Goal: Information Seeking & Learning: Learn about a topic

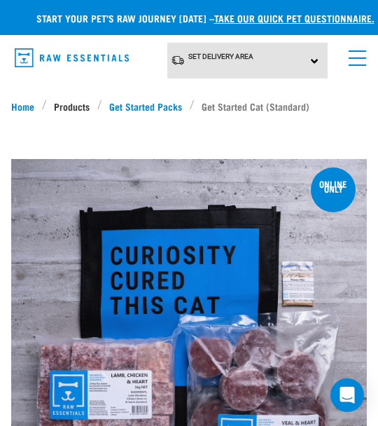
click at [80, 107] on link "Products" at bounding box center [72, 106] width 50 height 15
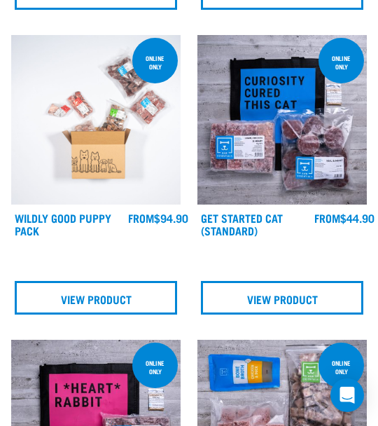
scroll to position [3933, 0]
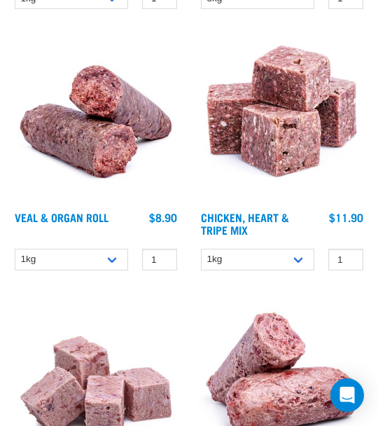
click at [253, 124] on img at bounding box center [281, 118] width 169 height 169
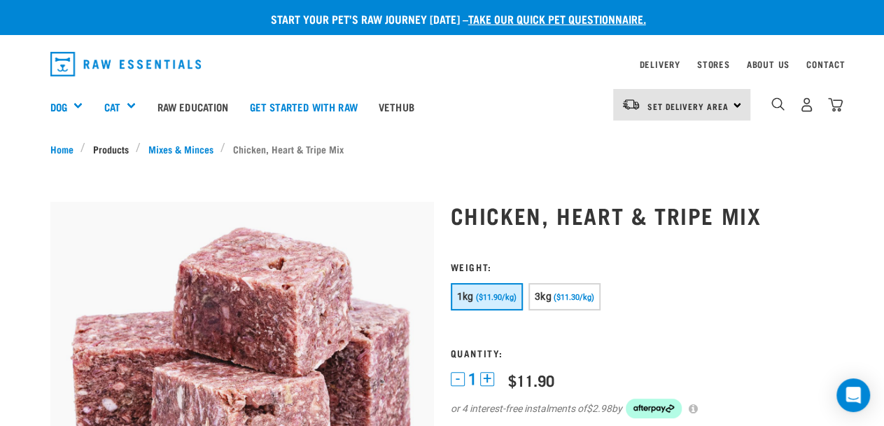
click at [119, 148] on link "Products" at bounding box center [110, 148] width 50 height 15
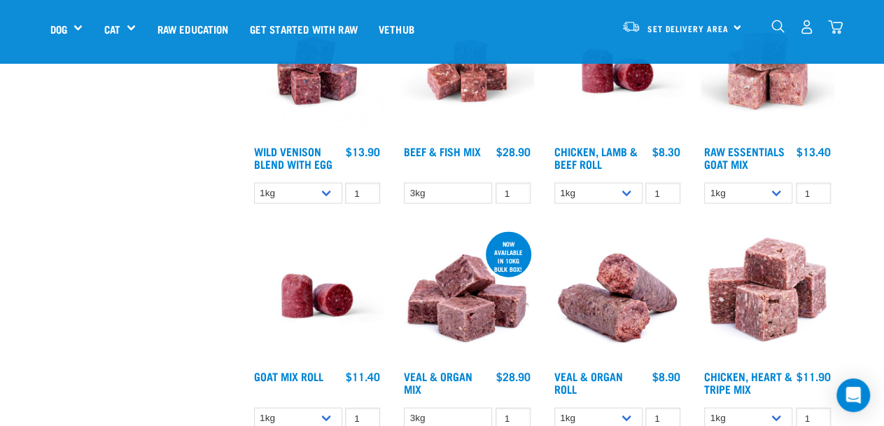
scroll to position [1470, 0]
click at [597, 284] on img at bounding box center [618, 295] width 134 height 134
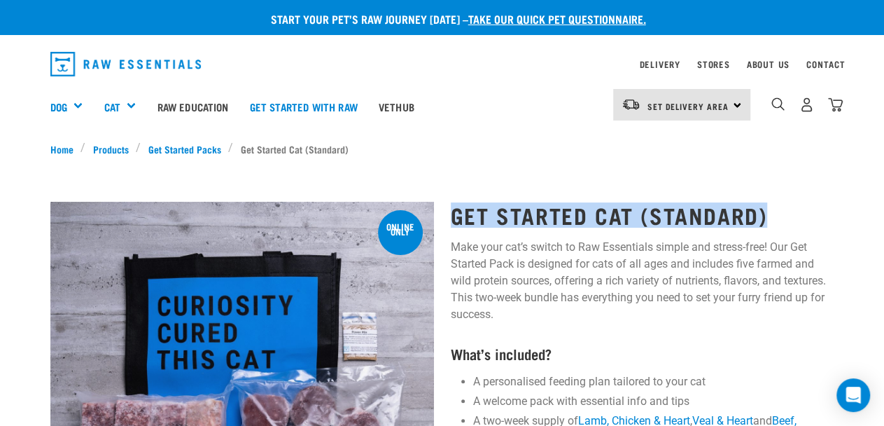
drag, startPoint x: 454, startPoint y: 214, endPoint x: 796, endPoint y: 217, distance: 342.4
click at [377, 217] on h1 "Get Started Cat (Standard)" at bounding box center [643, 214] width 384 height 25
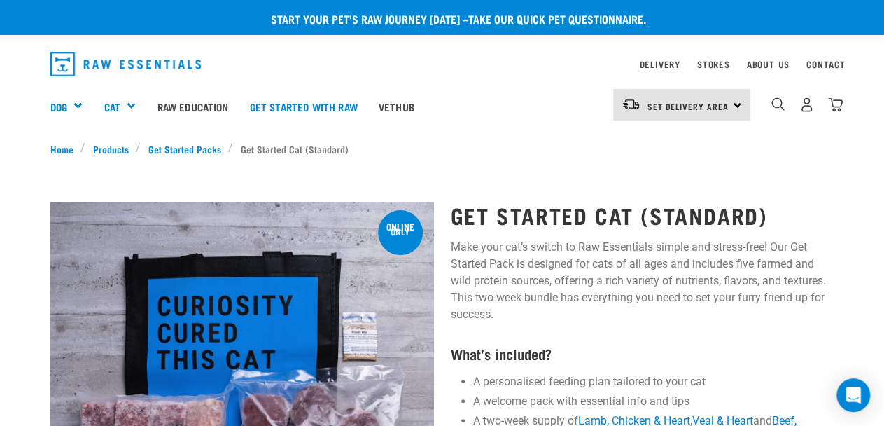
click at [377, 208] on h1 "Get Started Cat (Standard)" at bounding box center [643, 214] width 384 height 25
